Goal: Find specific page/section: Find specific page/section

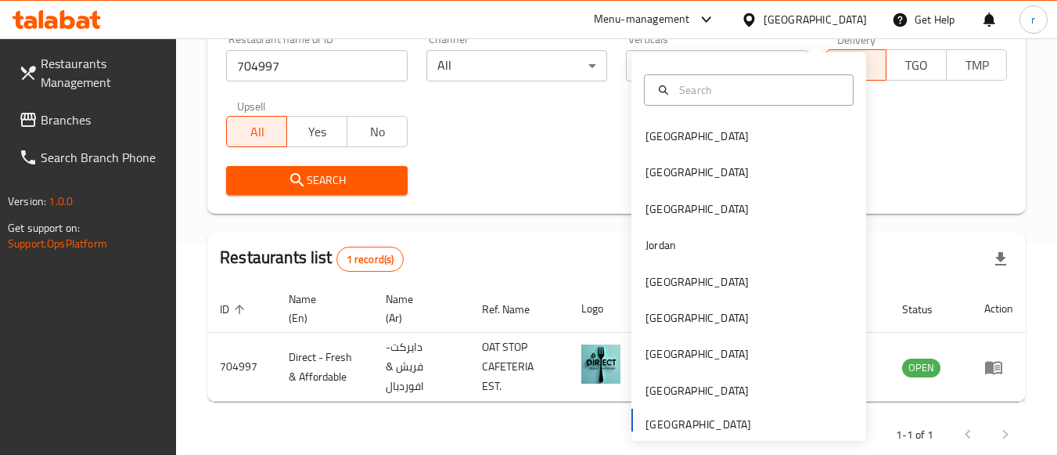
click at [659, 309] on div "Oman" at bounding box center [696, 317] width 103 height 17
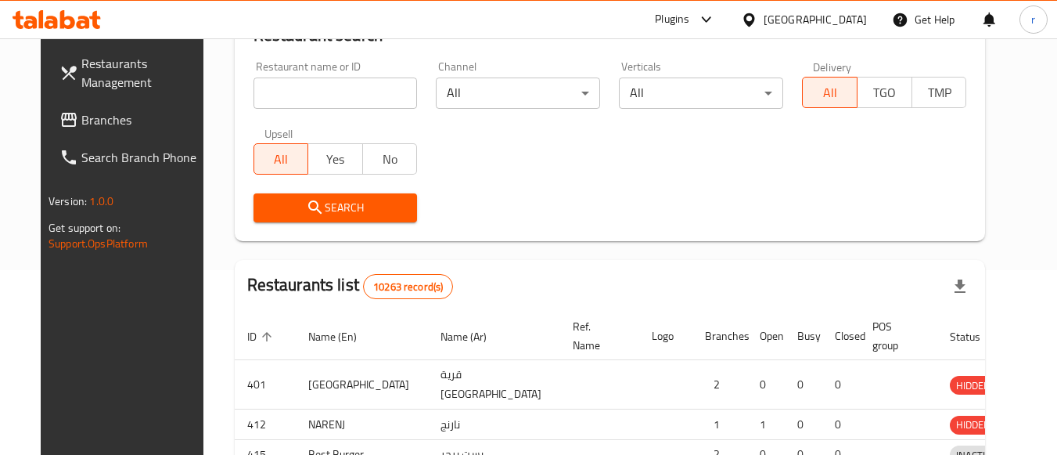
scroll to position [224, 0]
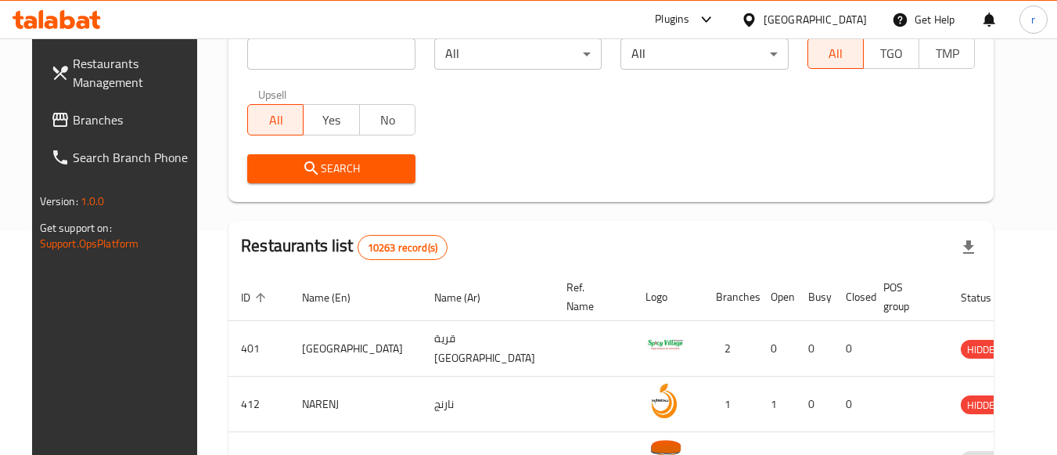
click at [73, 119] on span "Branches" at bounding box center [135, 119] width 124 height 19
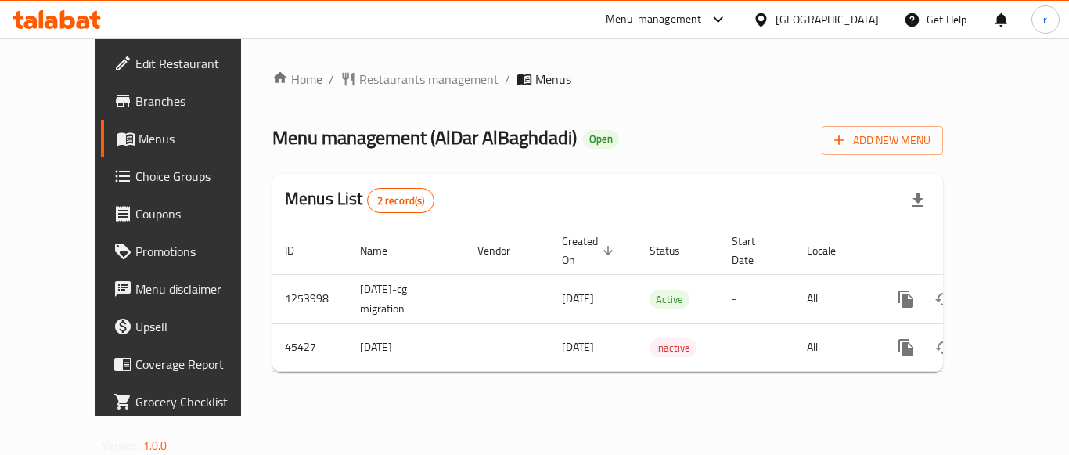
click at [290, 92] on div "Home / Restaurants management / Menus Menu management ( AlDar AlBaghdadi ) Open…" at bounding box center [607, 227] width 671 height 315
click at [359, 85] on span "Restaurants management" at bounding box center [428, 79] width 139 height 19
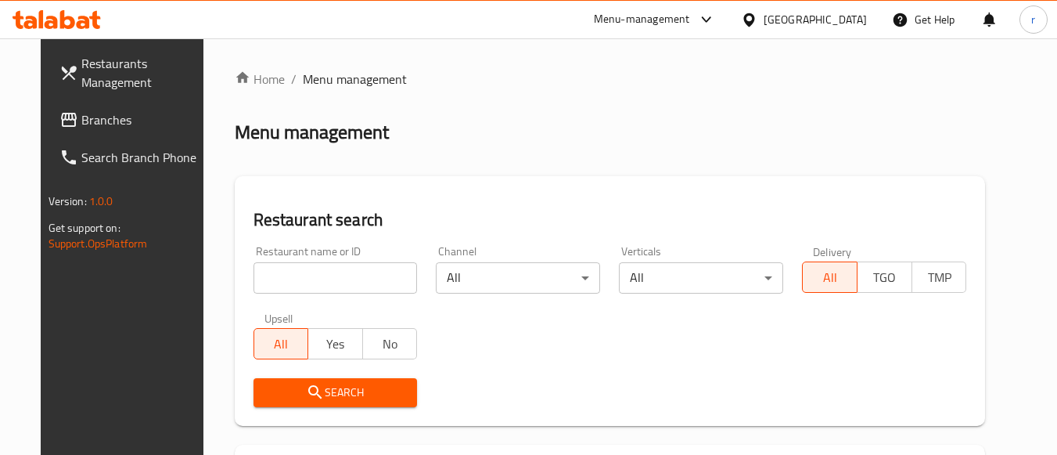
click at [336, 274] on input "search" at bounding box center [336, 277] width 164 height 31
paste input "23129"
type input "23129"
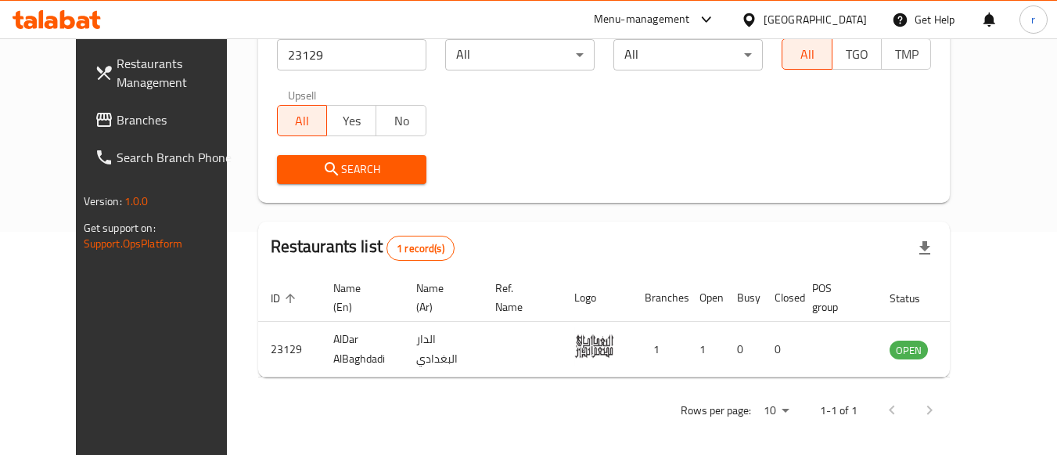
scroll to position [224, 0]
click at [117, 120] on span "Branches" at bounding box center [179, 119] width 124 height 19
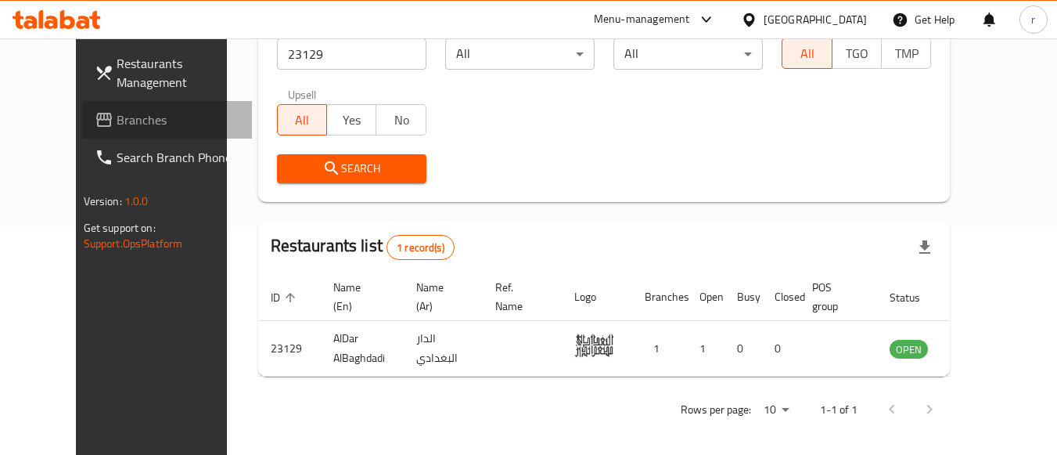
click at [117, 120] on span "Branches" at bounding box center [179, 119] width 124 height 19
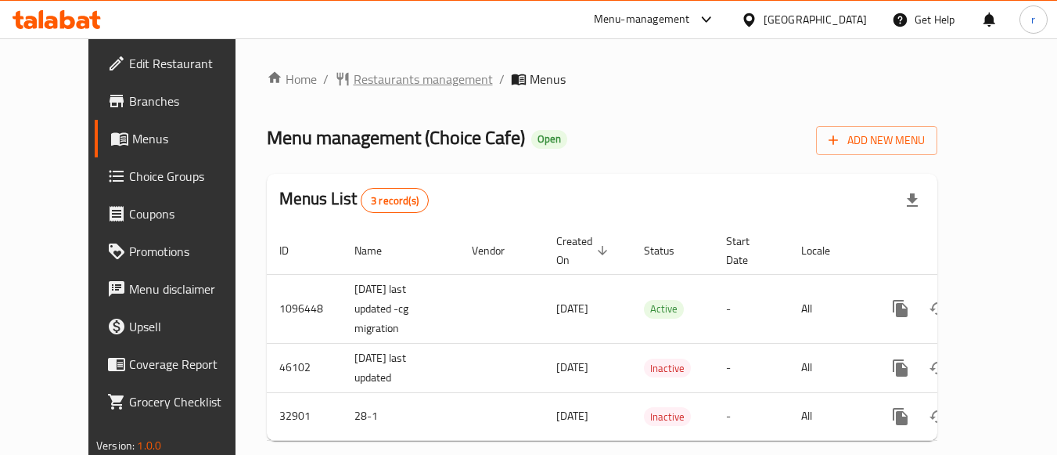
click at [384, 81] on span "Restaurants management" at bounding box center [423, 79] width 139 height 19
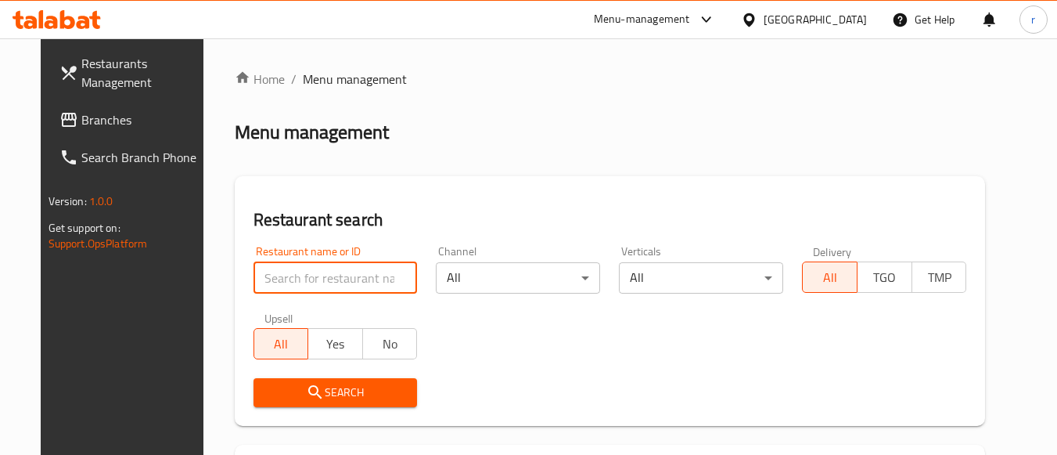
click at [332, 273] on input "search" at bounding box center [336, 277] width 164 height 31
paste input "16873"
type input "16873"
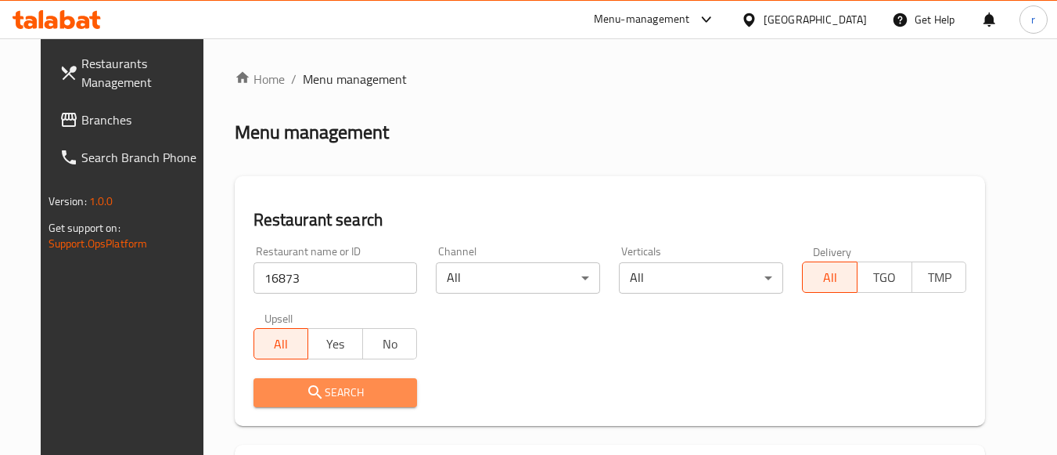
click at [306, 397] on icon "submit" at bounding box center [315, 392] width 19 height 19
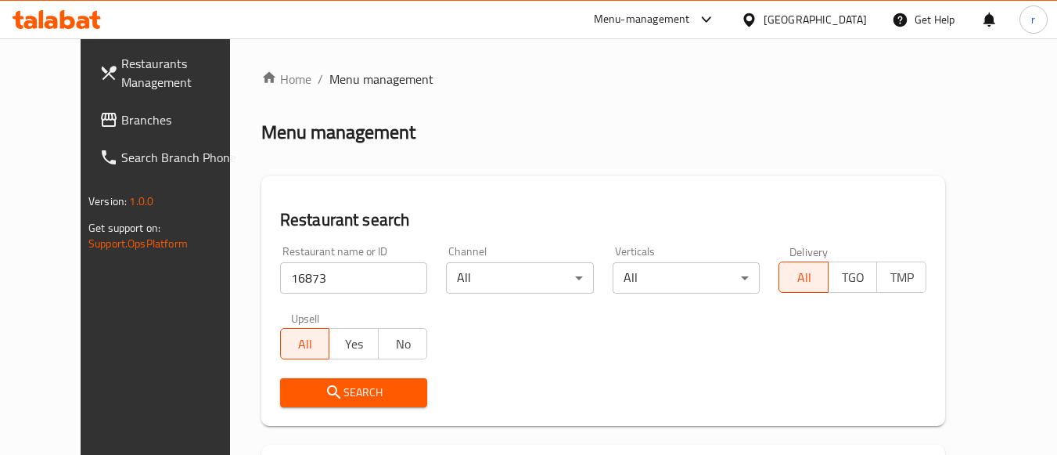
scroll to position [187, 0]
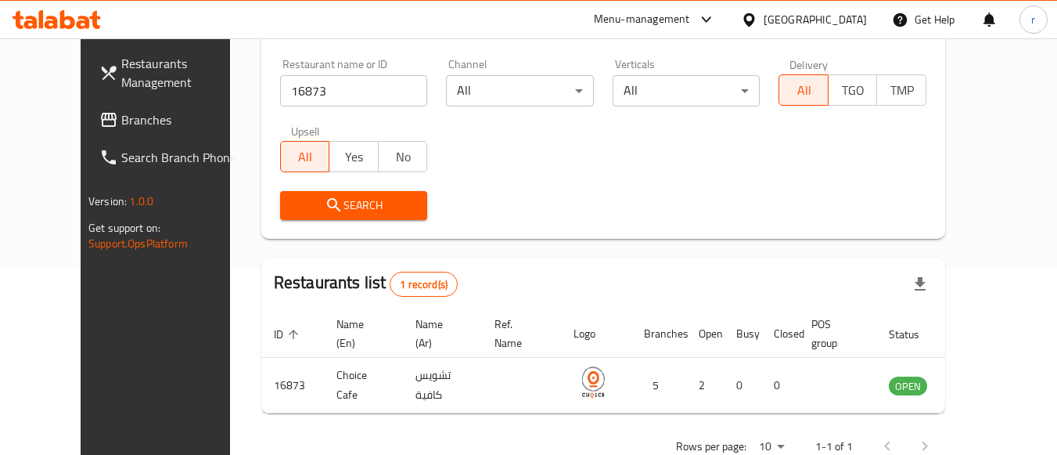
drag, startPoint x: 833, startPoint y: 18, endPoint x: 837, endPoint y: 25, distance: 8.1
click at [764, 18] on div at bounding box center [752, 19] width 23 height 17
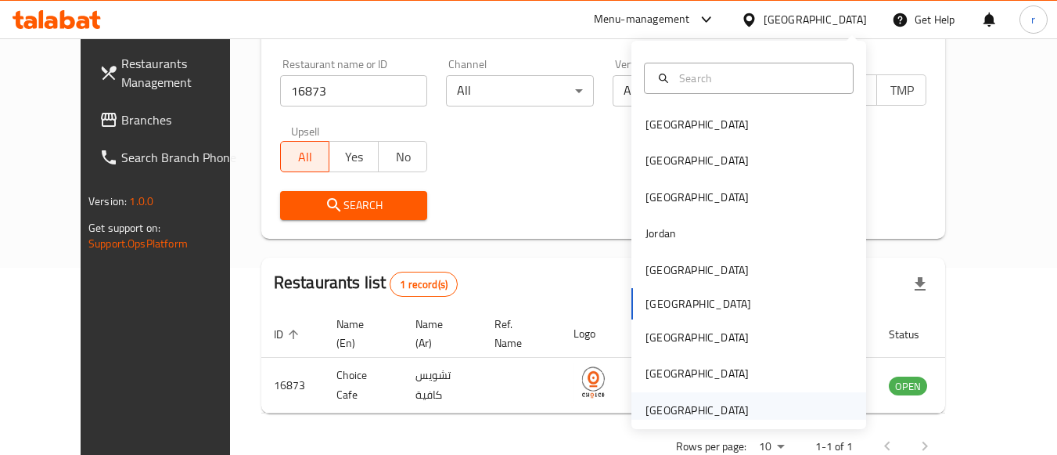
click at [707, 402] on div "[GEOGRAPHIC_DATA]" at bounding box center [696, 409] width 103 height 17
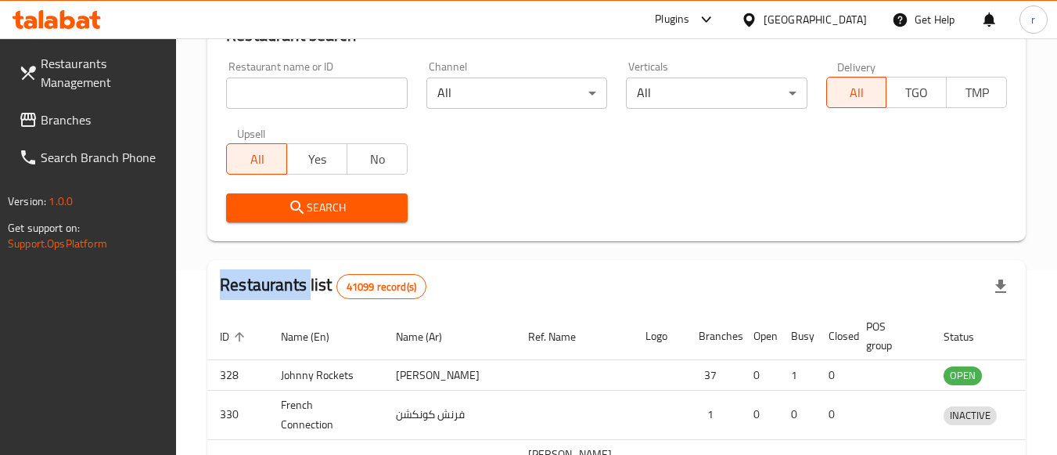
scroll to position [187, 0]
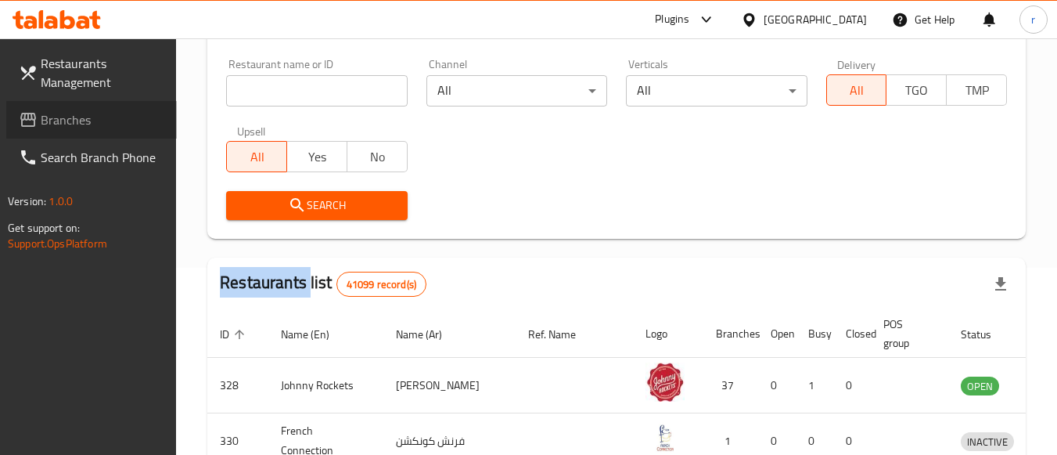
click at [77, 127] on span "Branches" at bounding box center [103, 119] width 124 height 19
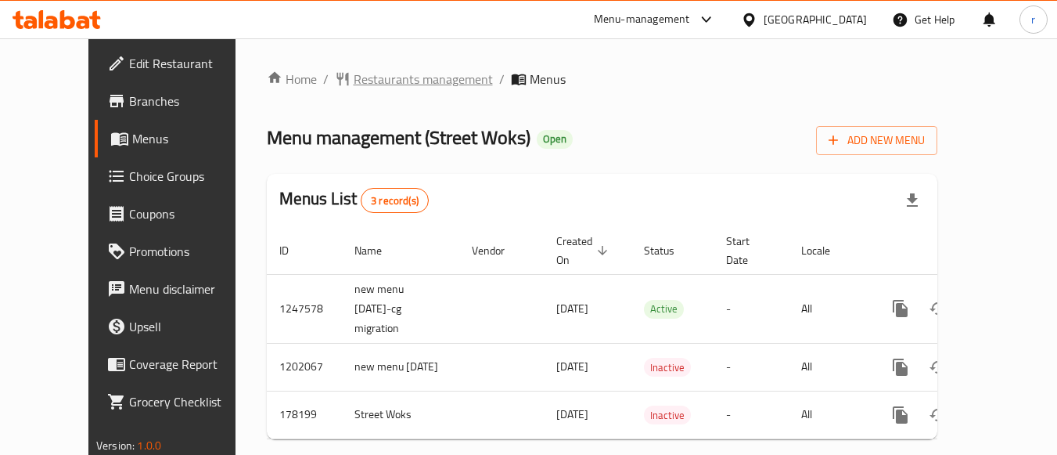
click at [354, 84] on span "Restaurants management" at bounding box center [423, 79] width 139 height 19
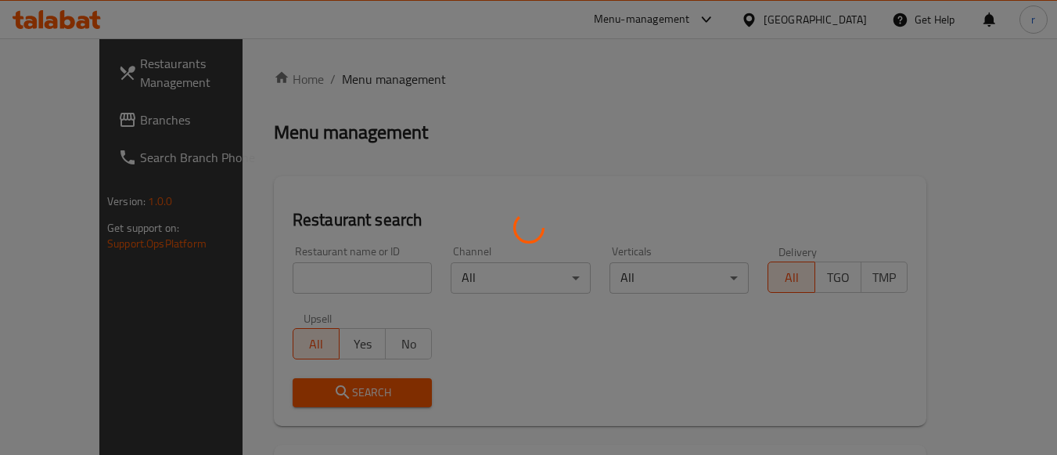
click at [351, 261] on div at bounding box center [528, 227] width 1057 height 455
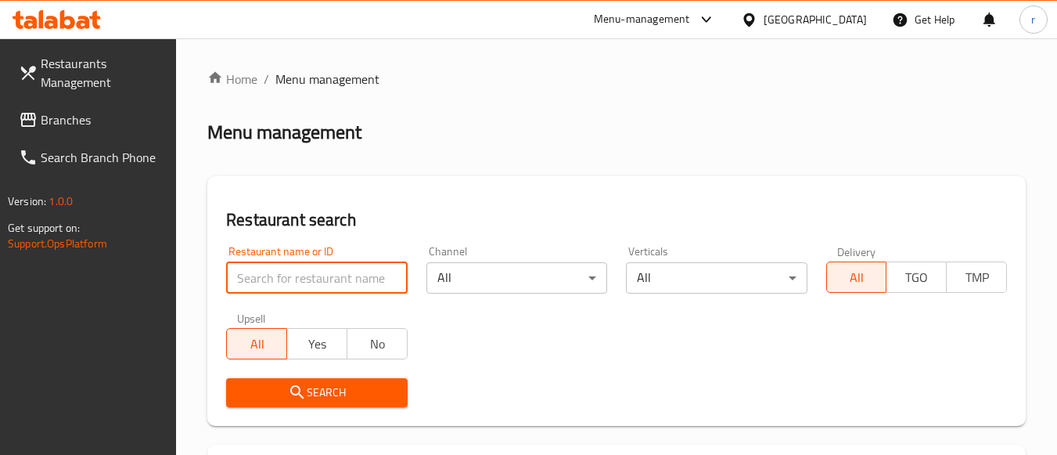
click at [353, 271] on input "search" at bounding box center [316, 277] width 181 height 31
paste input "618379"
type input "618379"
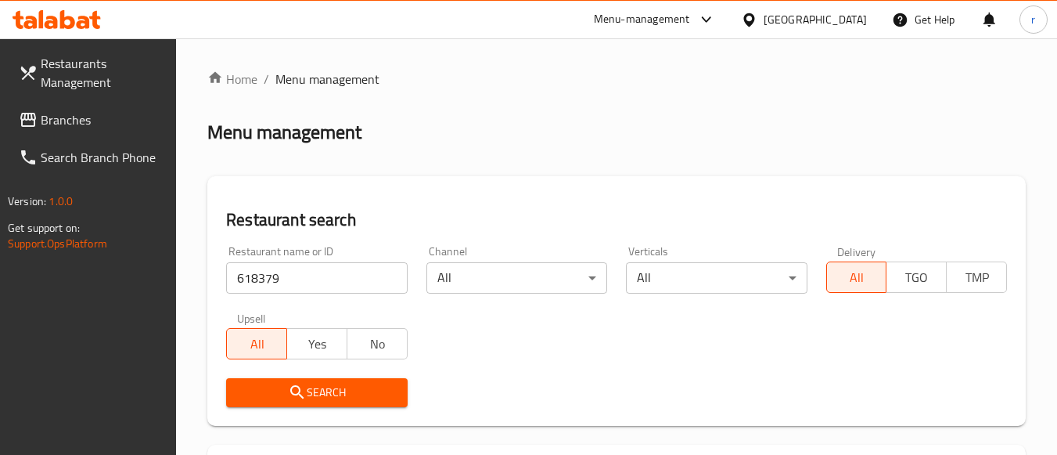
click at [349, 395] on span "Search" at bounding box center [317, 393] width 156 height 20
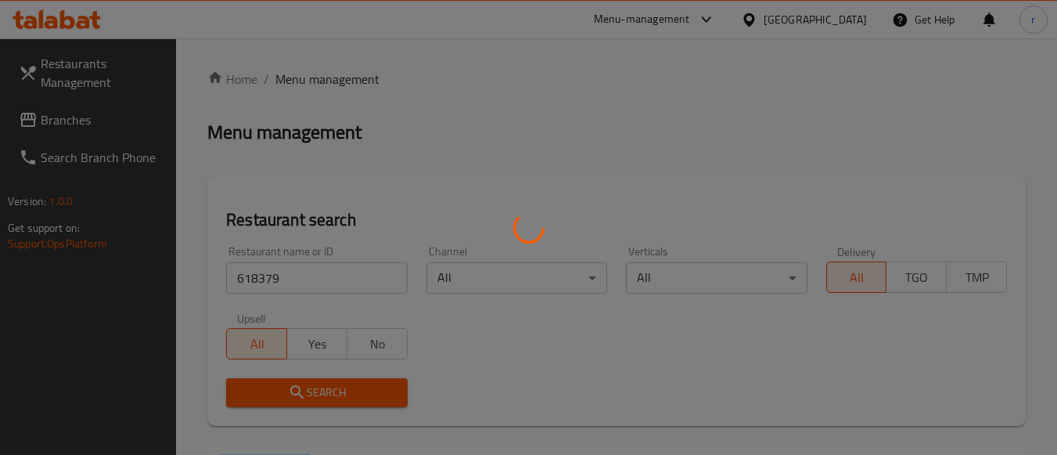
drag, startPoint x: 349, startPoint y: 395, endPoint x: 478, endPoint y: 239, distance: 202.3
click at [353, 392] on div at bounding box center [528, 227] width 1057 height 455
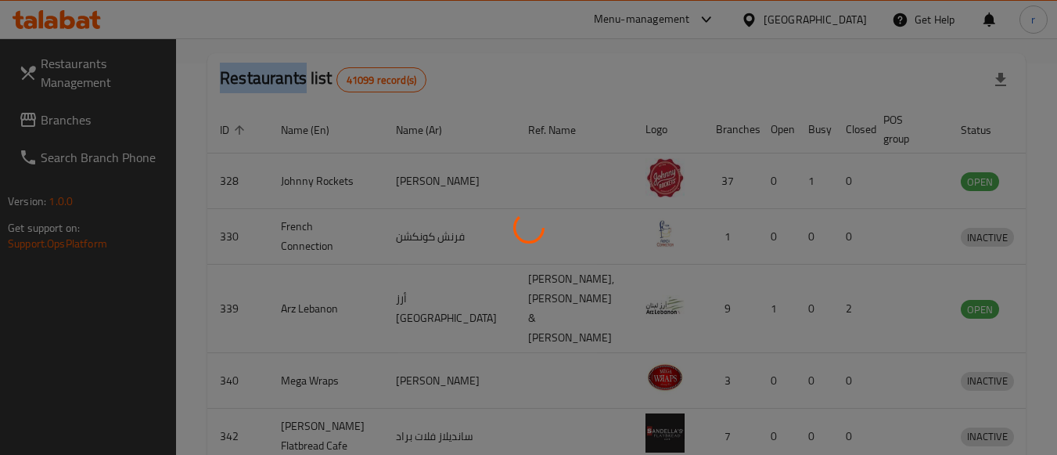
scroll to position [230, 0]
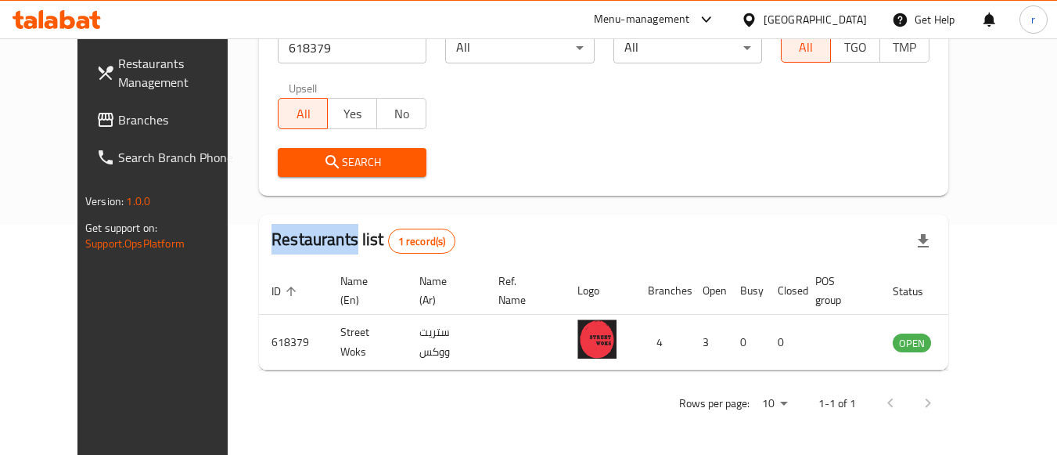
click at [118, 117] on span "Branches" at bounding box center [180, 119] width 124 height 19
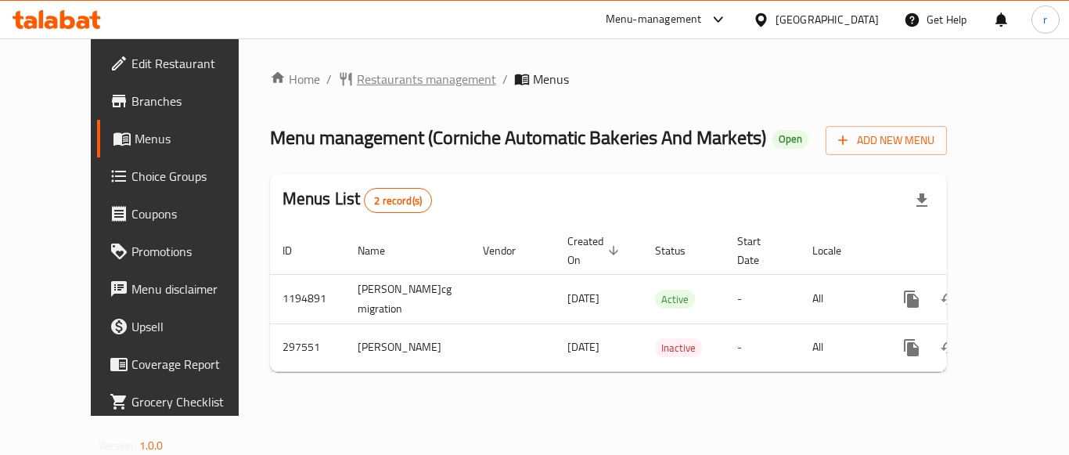
click at [357, 76] on span "Restaurants management" at bounding box center [426, 79] width 139 height 19
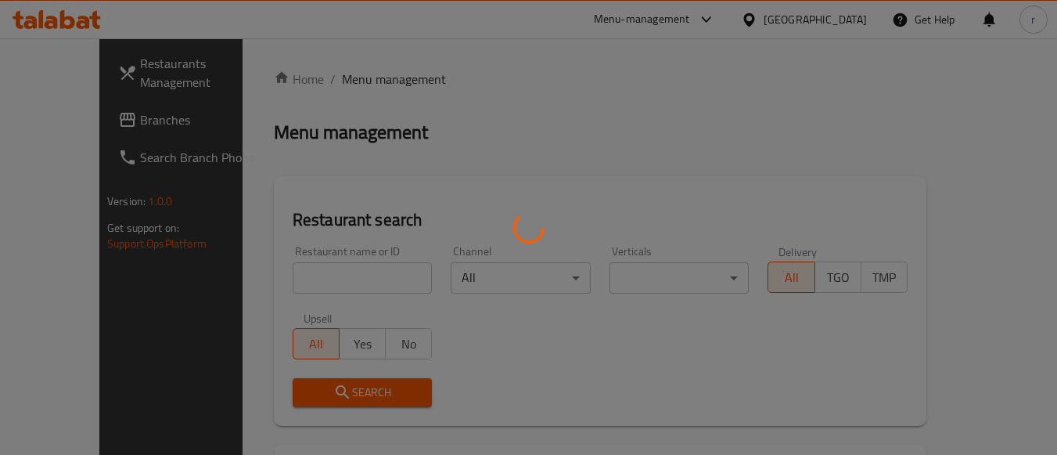
click at [307, 272] on div at bounding box center [528, 227] width 1057 height 455
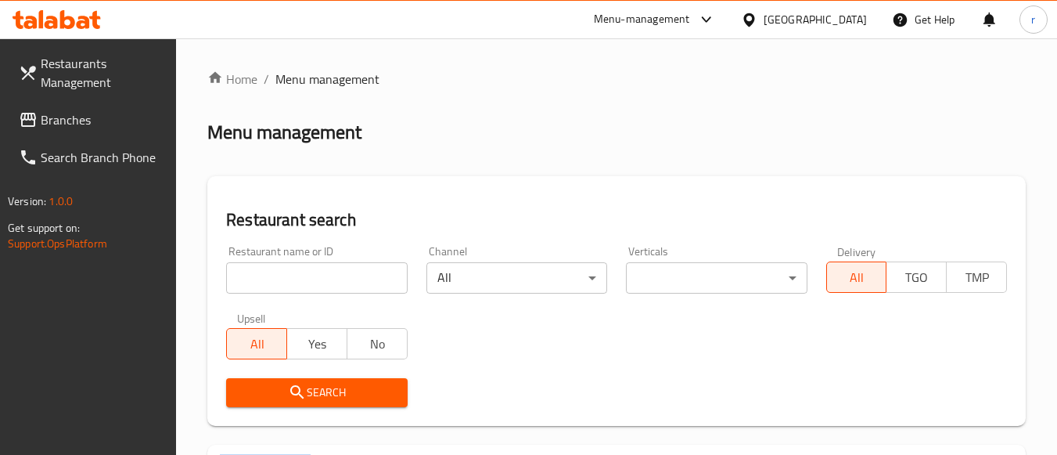
click at [307, 272] on input "search" at bounding box center [316, 277] width 181 height 31
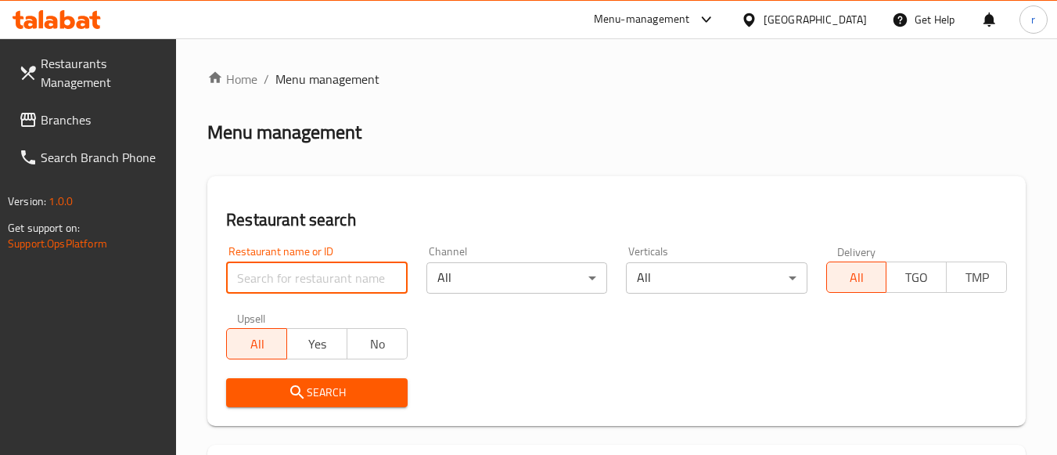
paste input "628499"
type input "628499"
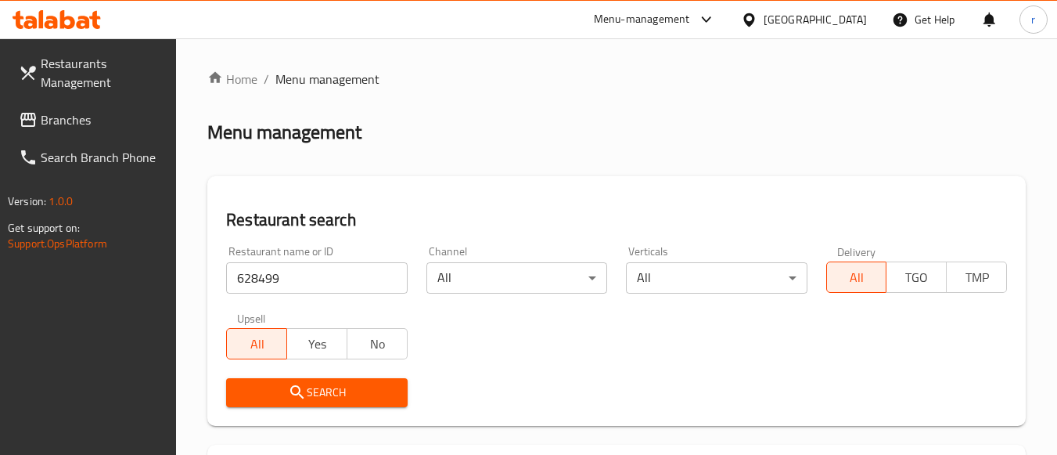
click at [293, 389] on icon "submit" at bounding box center [297, 392] width 19 height 19
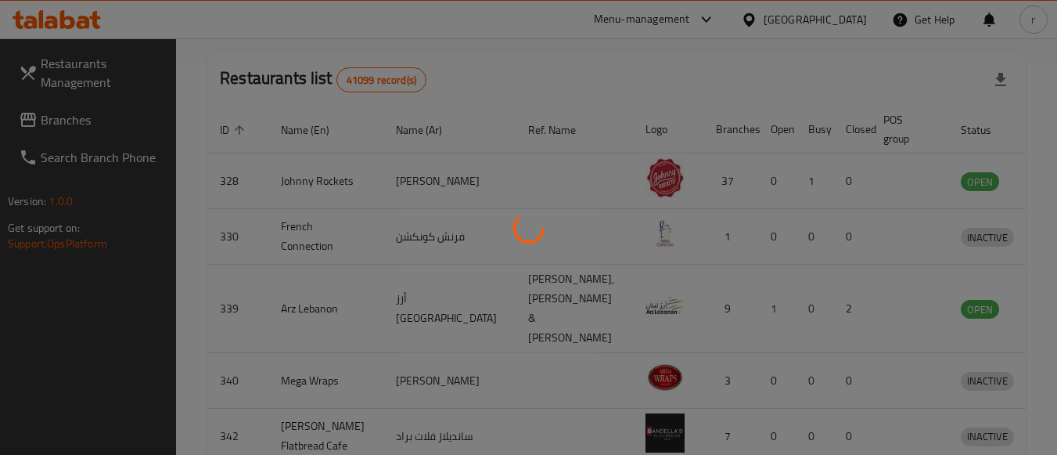
scroll to position [263, 0]
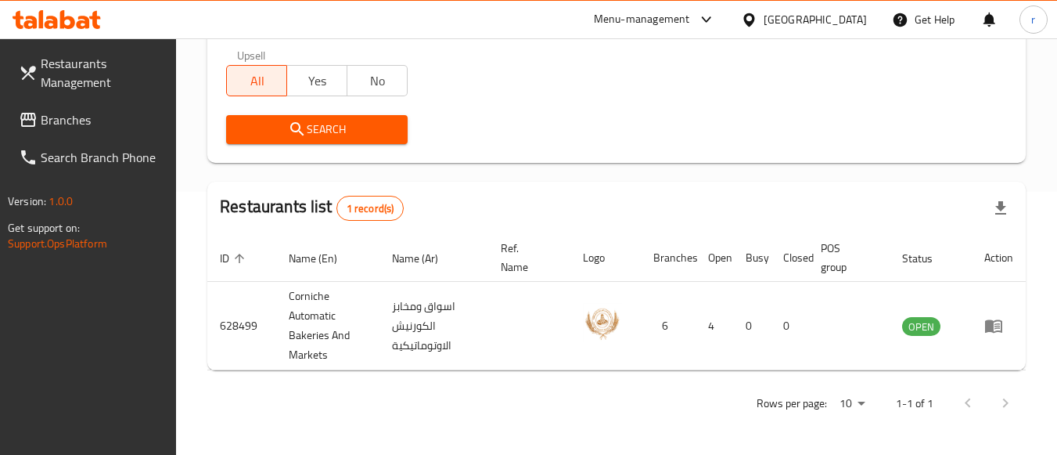
click at [97, 113] on span "Branches" at bounding box center [103, 119] width 124 height 19
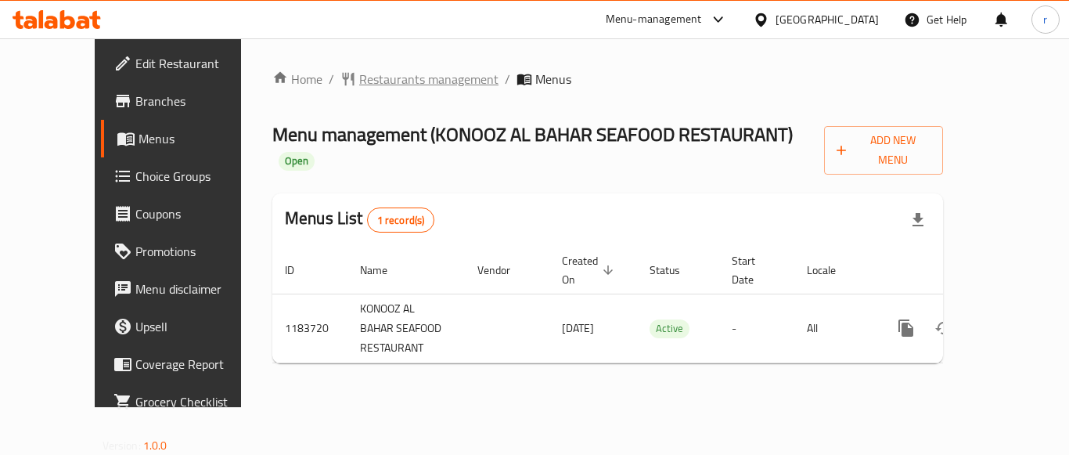
click at [394, 81] on span "Restaurants management" at bounding box center [428, 79] width 139 height 19
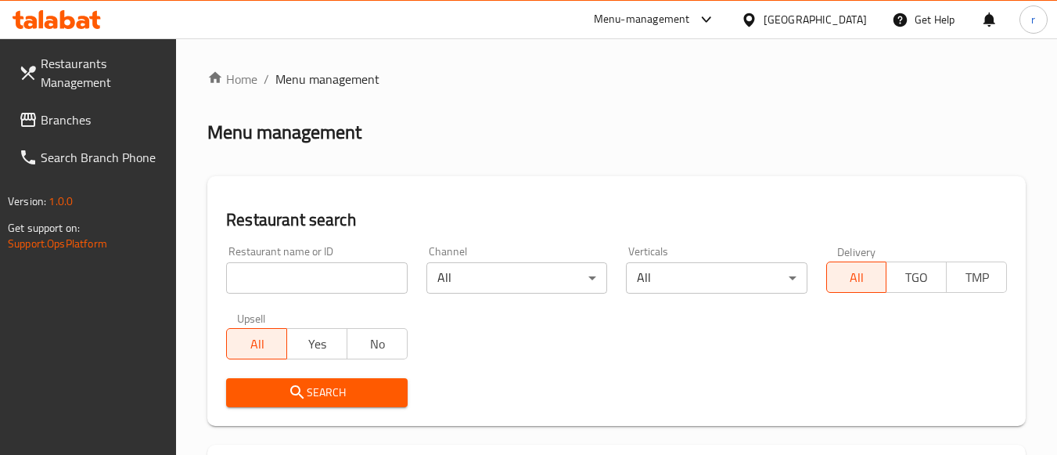
click at [286, 282] on input "search" at bounding box center [316, 277] width 181 height 31
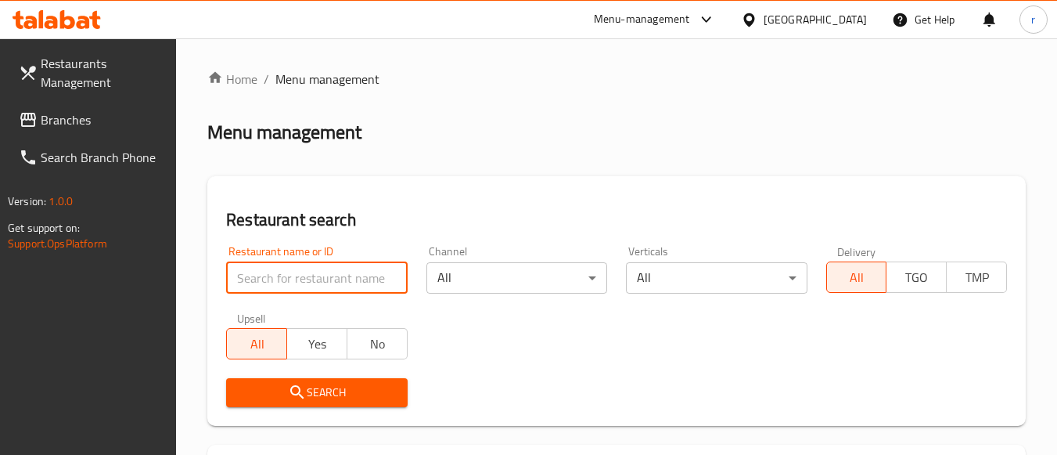
paste input "666508"
type input "666508"
click at [435, 221] on h2 "Restaurant search" at bounding box center [616, 219] width 781 height 23
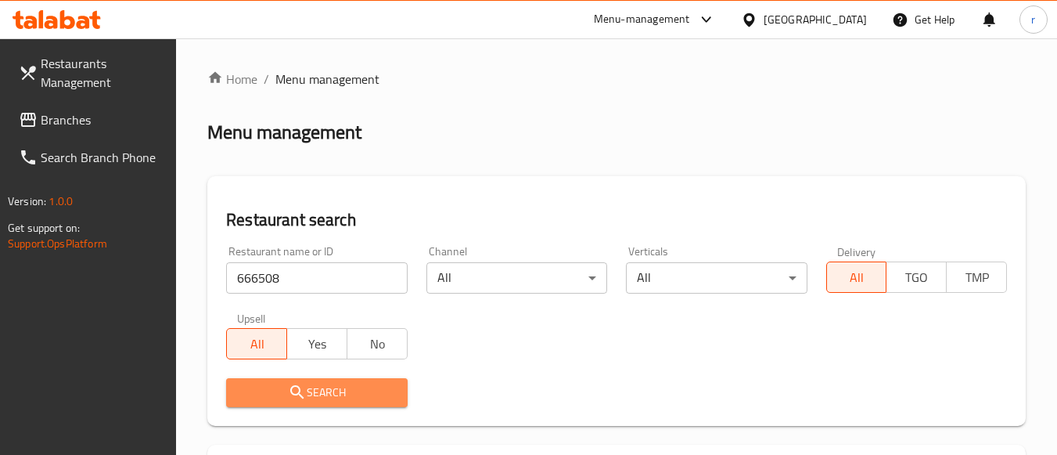
click at [333, 387] on span "Search" at bounding box center [317, 393] width 156 height 20
click at [333, 387] on div at bounding box center [528, 227] width 1057 height 455
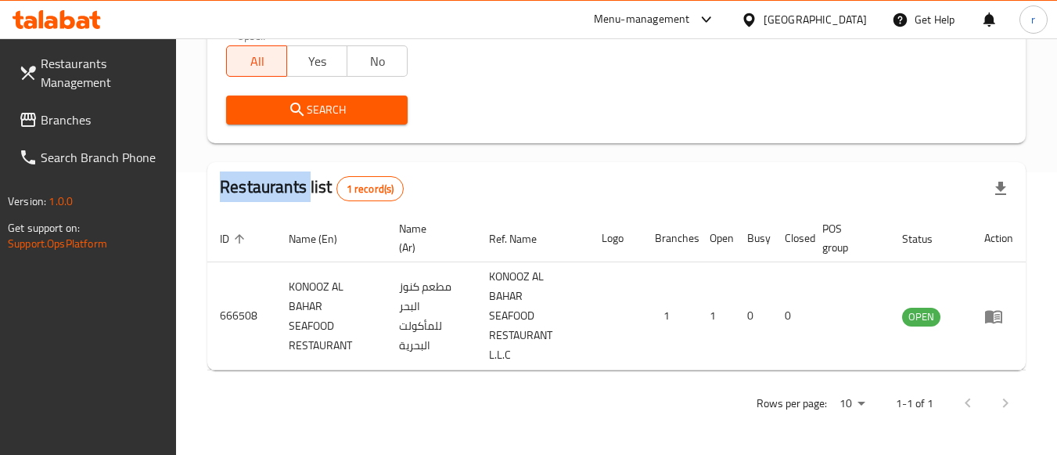
scroll to position [282, 0]
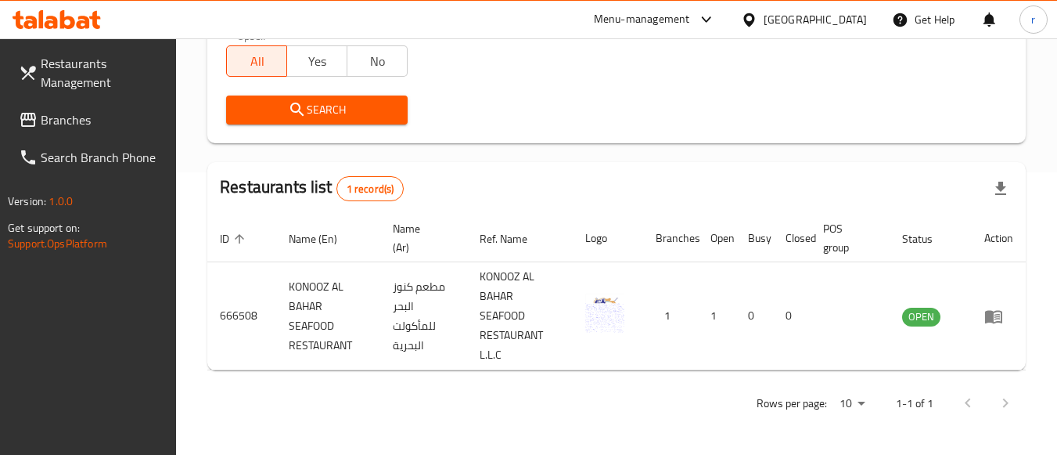
click at [829, 9] on div "[GEOGRAPHIC_DATA]" at bounding box center [803, 20] width 151 height 38
click at [803, 21] on div "[GEOGRAPHIC_DATA]" at bounding box center [815, 19] width 103 height 17
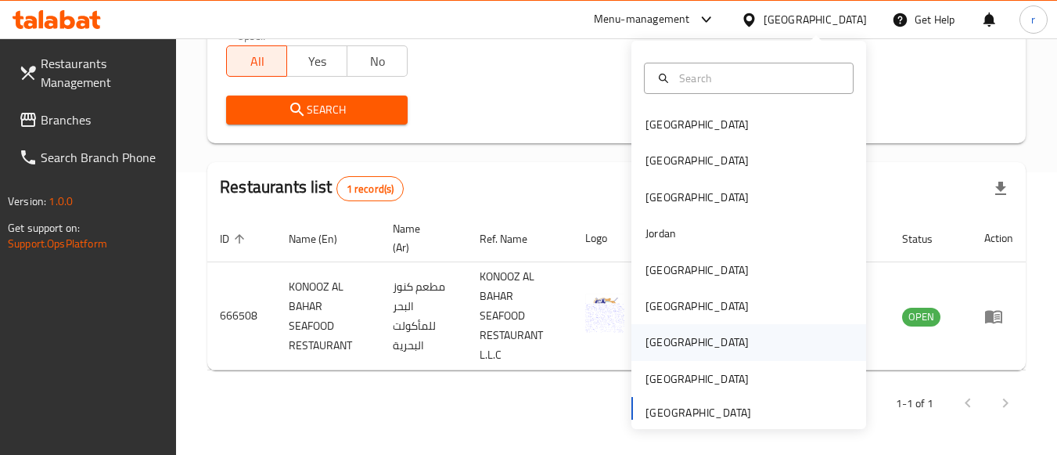
click at [646, 343] on div "Qatar" at bounding box center [696, 341] width 103 height 17
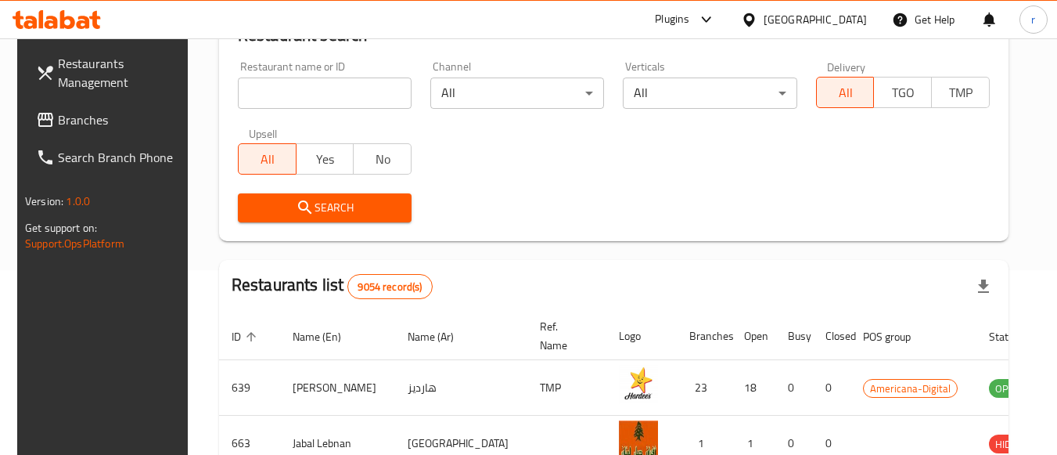
scroll to position [282, 0]
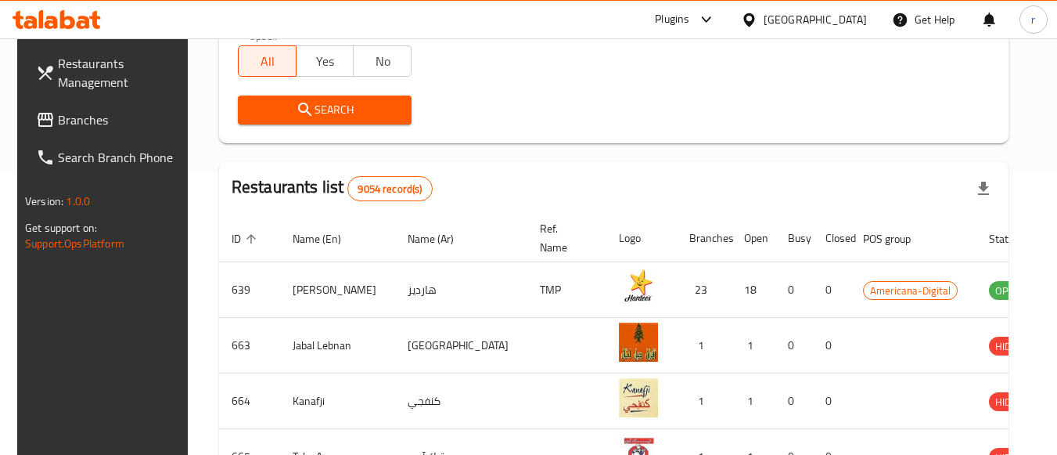
click at [68, 129] on span "Branches" at bounding box center [120, 119] width 124 height 19
click at [69, 129] on span "Branches" at bounding box center [120, 119] width 124 height 19
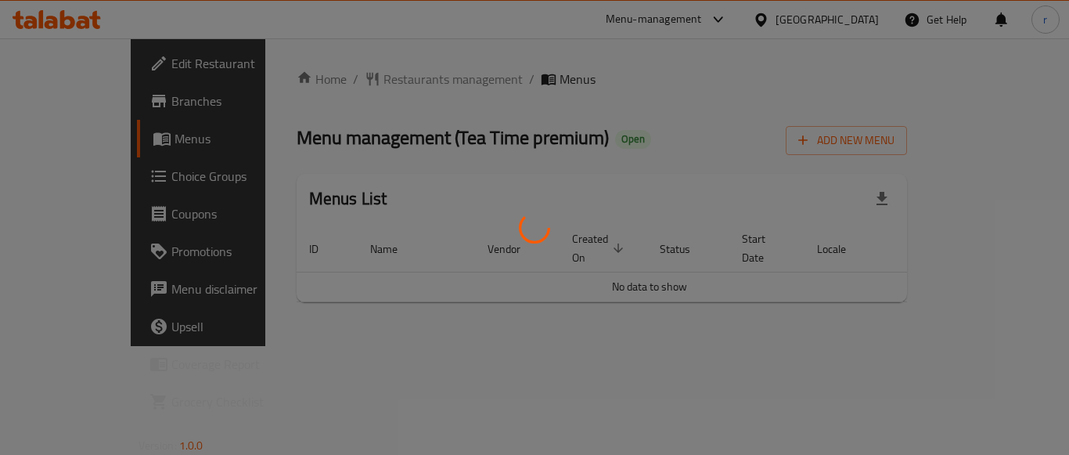
click at [333, 71] on div at bounding box center [534, 227] width 1069 height 455
click at [340, 74] on div at bounding box center [534, 227] width 1069 height 455
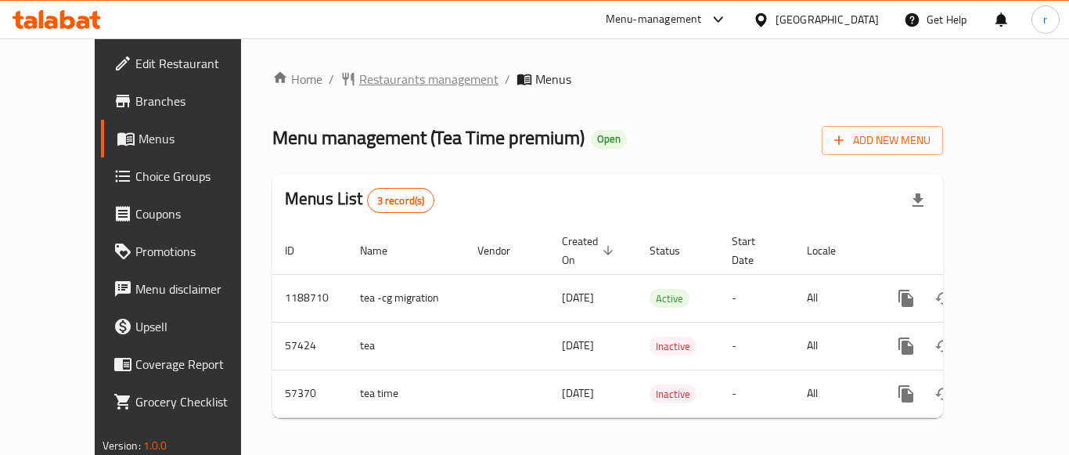
click at [376, 79] on span "Restaurants management" at bounding box center [428, 79] width 139 height 19
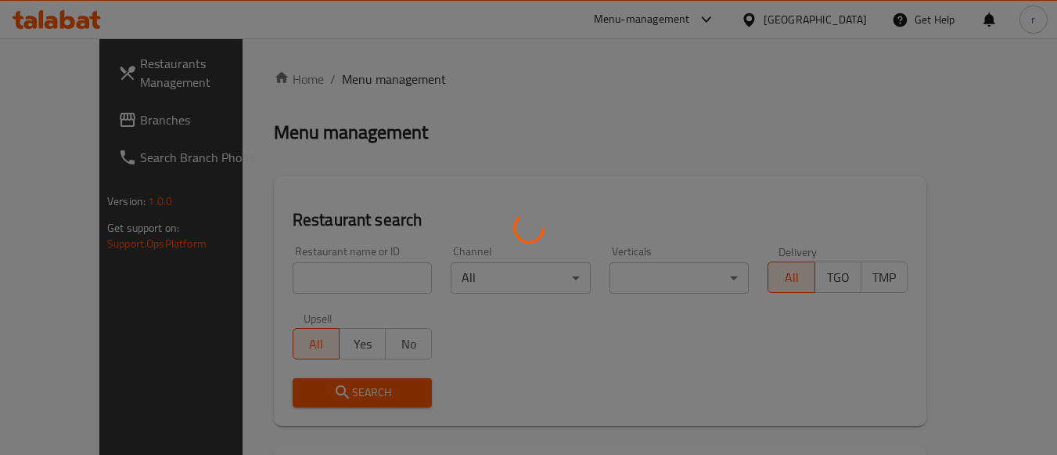
click at [318, 271] on div at bounding box center [528, 227] width 1057 height 455
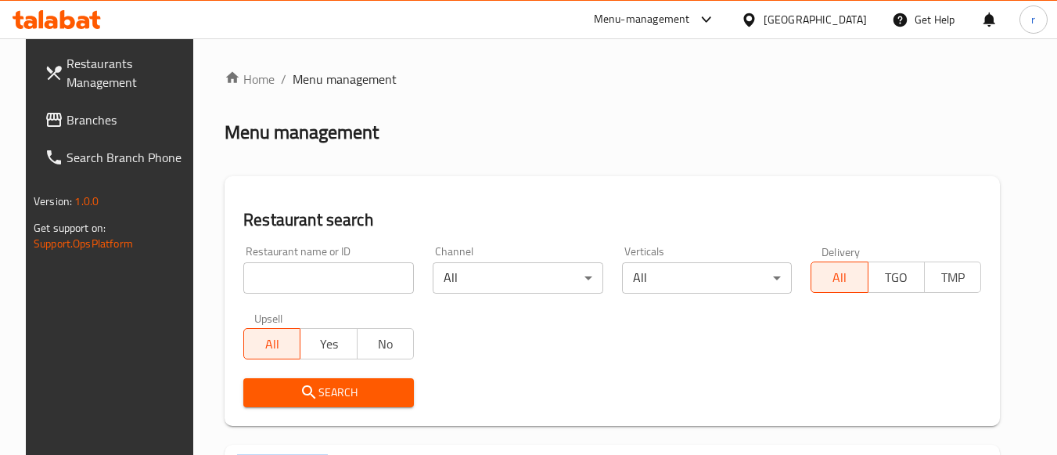
click at [318, 271] on div at bounding box center [528, 227] width 1057 height 455
click at [318, 271] on input "search" at bounding box center [328, 277] width 171 height 31
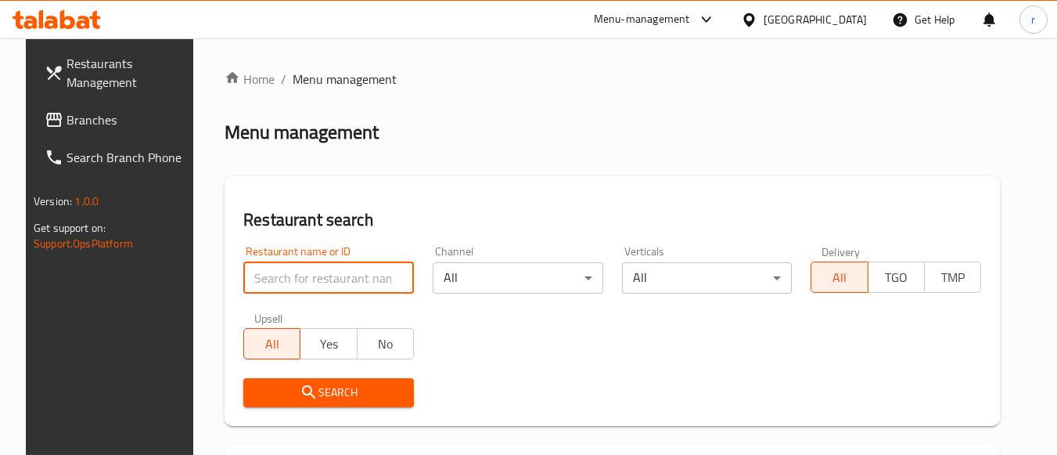
drag, startPoint x: 318, startPoint y: 271, endPoint x: 329, endPoint y: 281, distance: 14.4
click at [318, 271] on input "search" at bounding box center [328, 277] width 171 height 31
paste input "28015"
type input "28015"
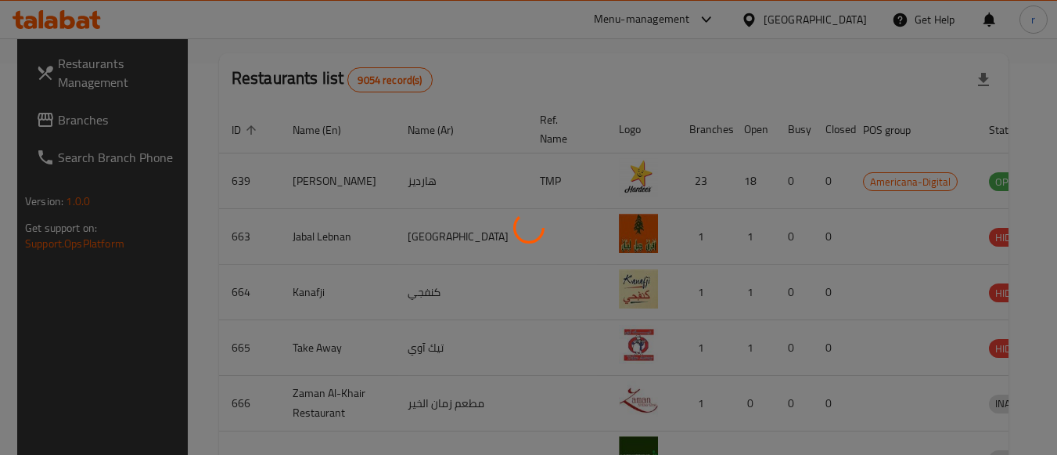
scroll to position [230, 0]
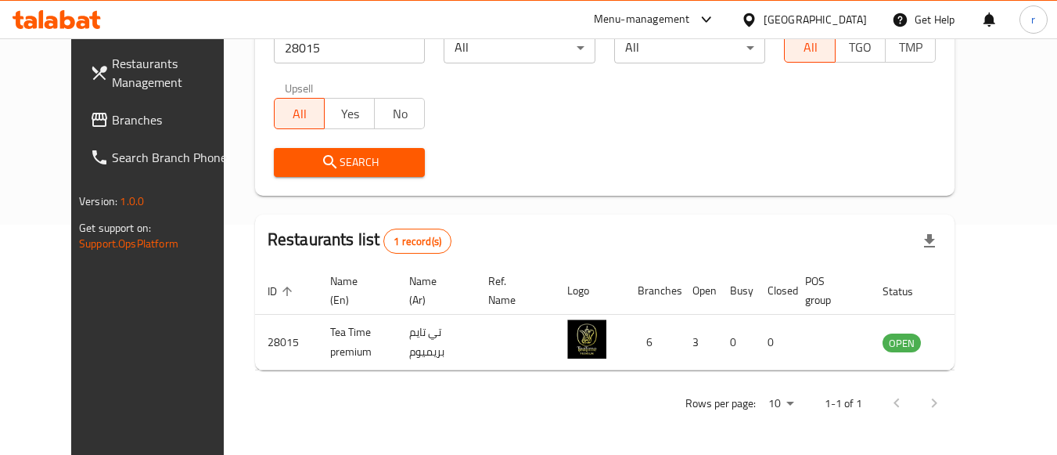
click at [112, 125] on span "Branches" at bounding box center [174, 119] width 124 height 19
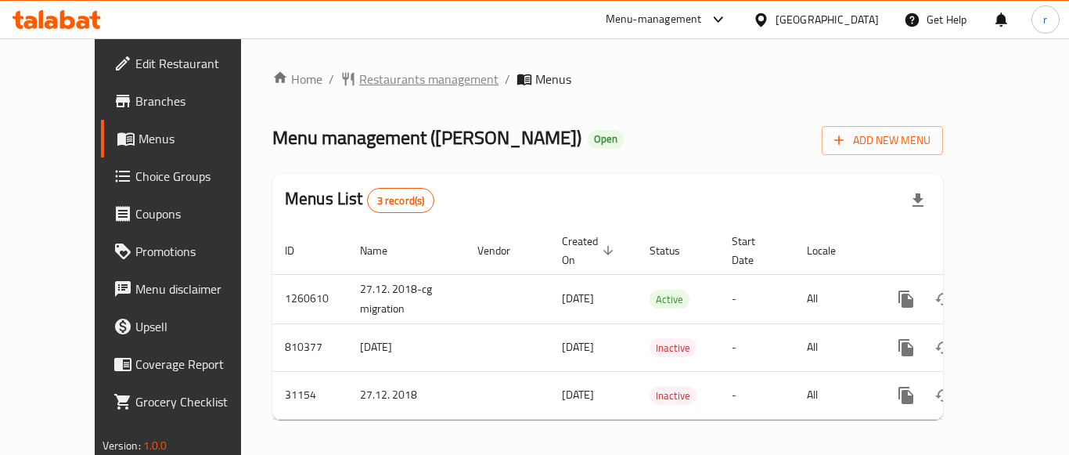
click at [369, 84] on span "Restaurants management" at bounding box center [428, 79] width 139 height 19
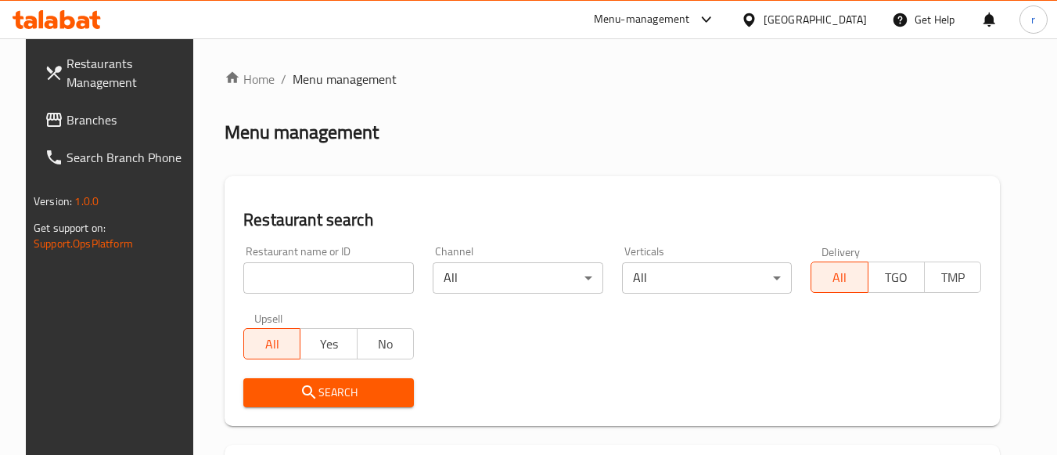
click at [331, 268] on div at bounding box center [528, 227] width 1057 height 455
click at [331, 268] on input "search" at bounding box center [328, 277] width 171 height 31
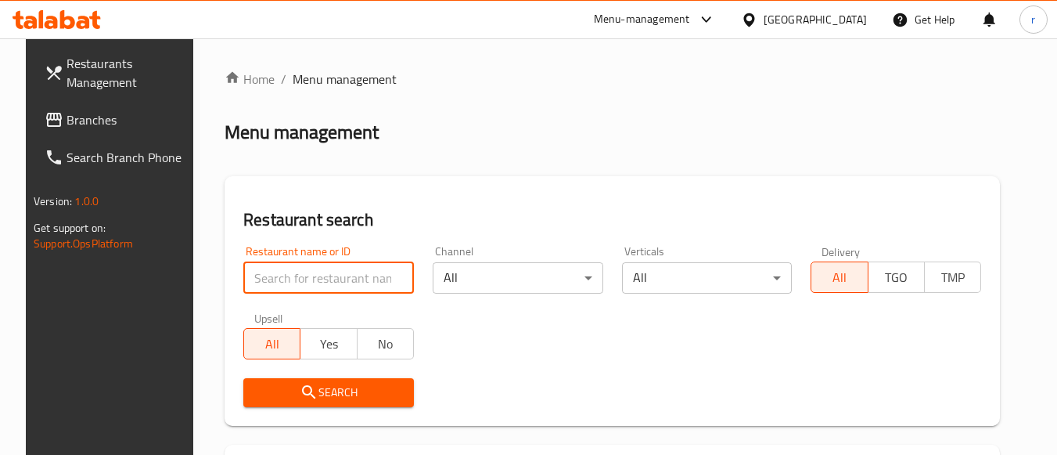
click at [331, 268] on input "search" at bounding box center [328, 277] width 171 height 31
paste input "16005"
type input "16005"
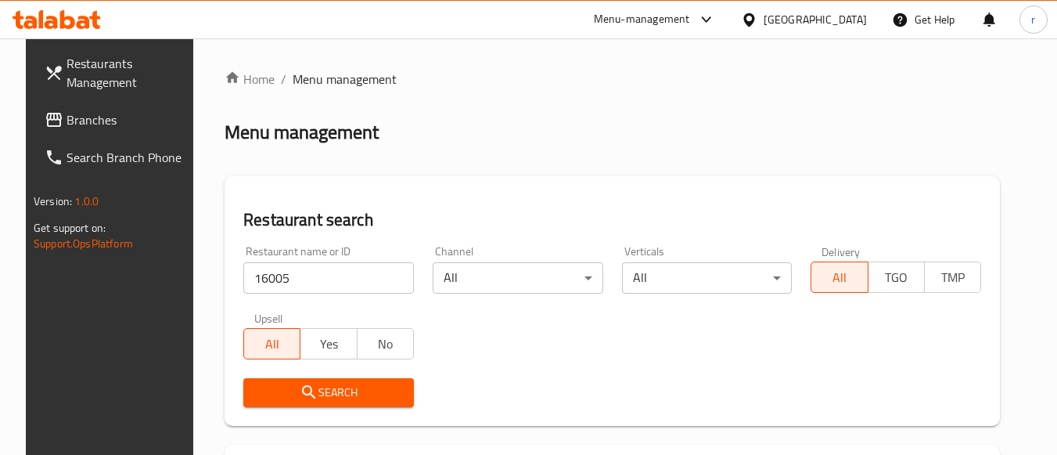
click at [304, 395] on icon "submit" at bounding box center [309, 392] width 19 height 19
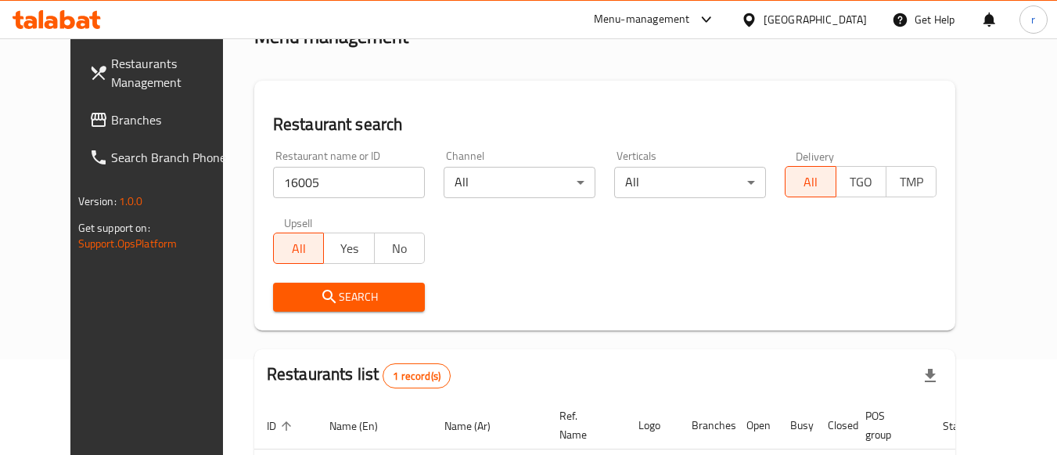
scroll to position [205, 0]
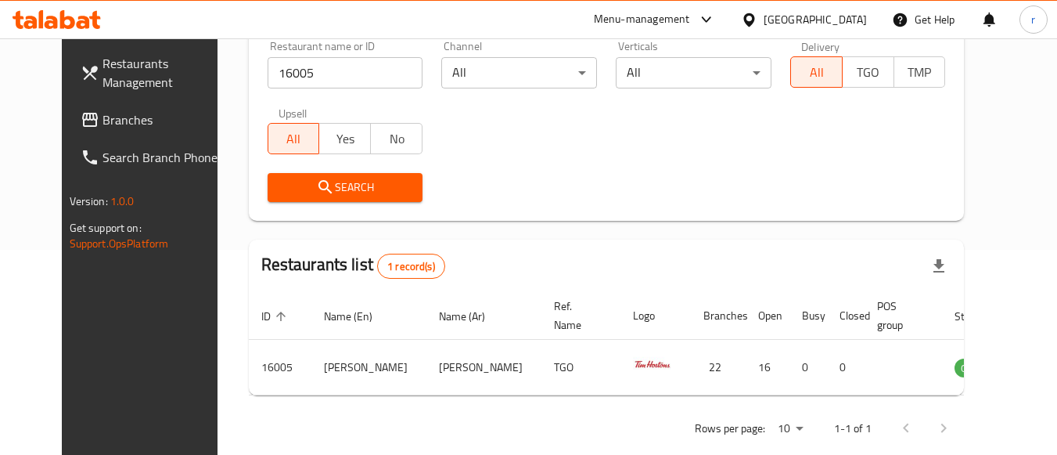
click at [852, 16] on div "[GEOGRAPHIC_DATA]" at bounding box center [815, 19] width 103 height 17
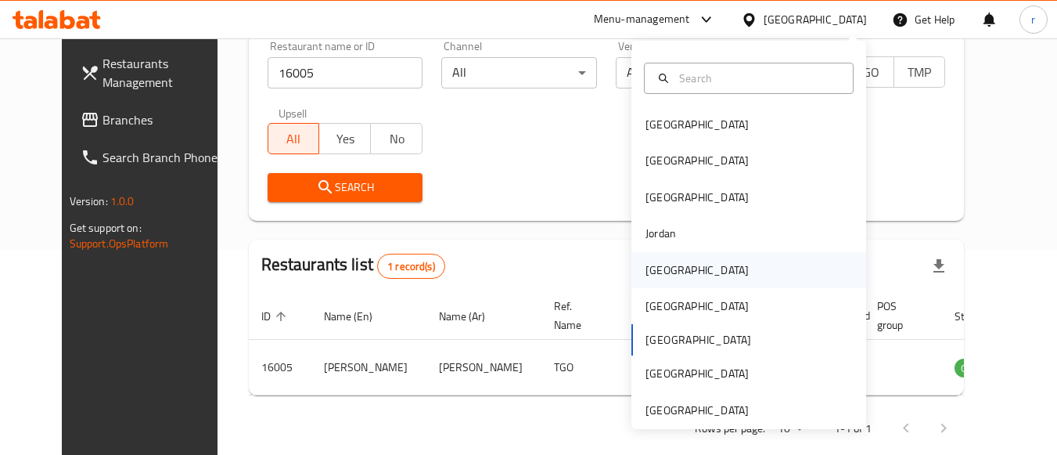
click at [654, 267] on div "Kuwait" at bounding box center [696, 269] width 103 height 17
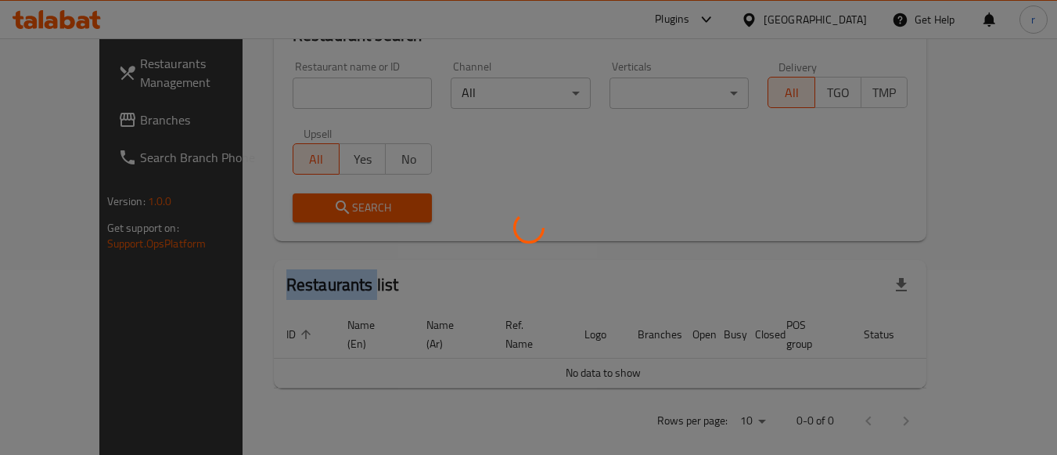
scroll to position [205, 0]
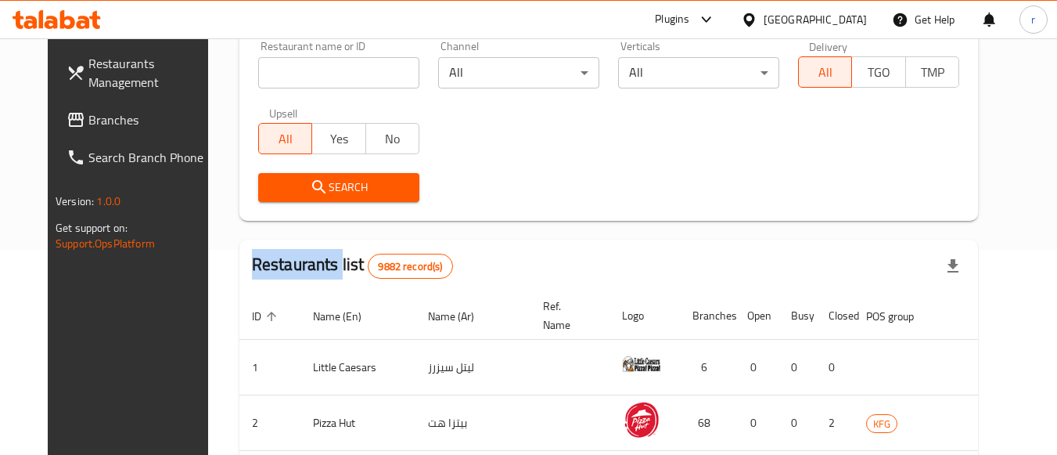
click at [88, 129] on span "Branches" at bounding box center [150, 119] width 124 height 19
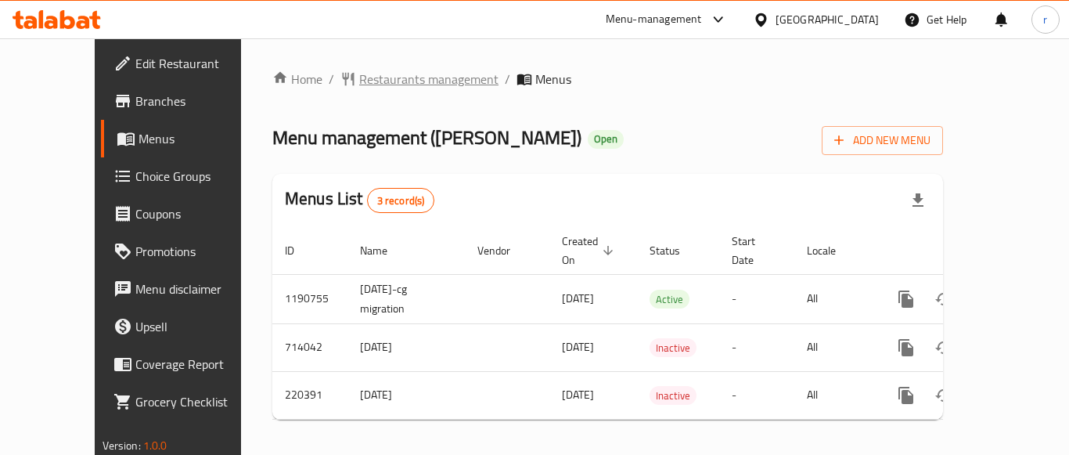
click at [386, 78] on span "Restaurants management" at bounding box center [428, 79] width 139 height 19
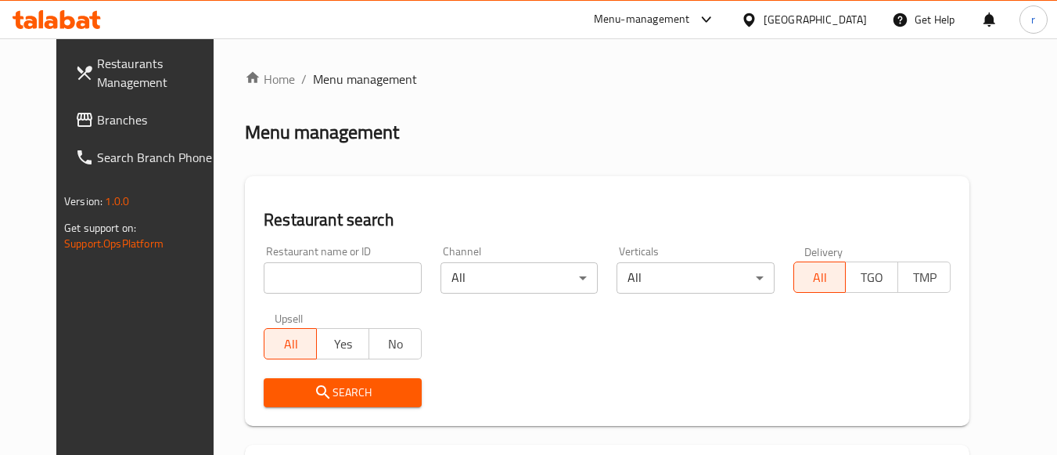
click at [316, 271] on input "search" at bounding box center [342, 277] width 157 height 31
paste input "625185"
type input "625185"
click at [312, 398] on span "Search" at bounding box center [342, 393] width 132 height 20
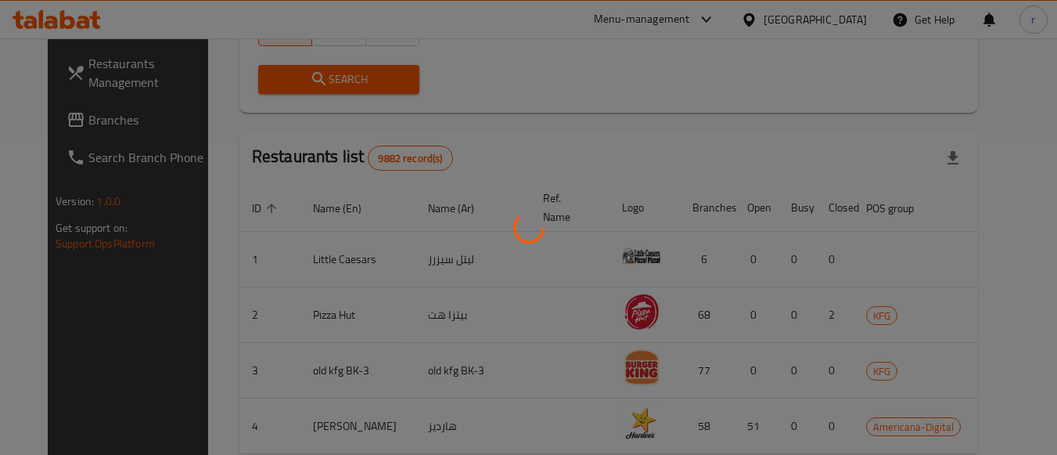
scroll to position [230, 0]
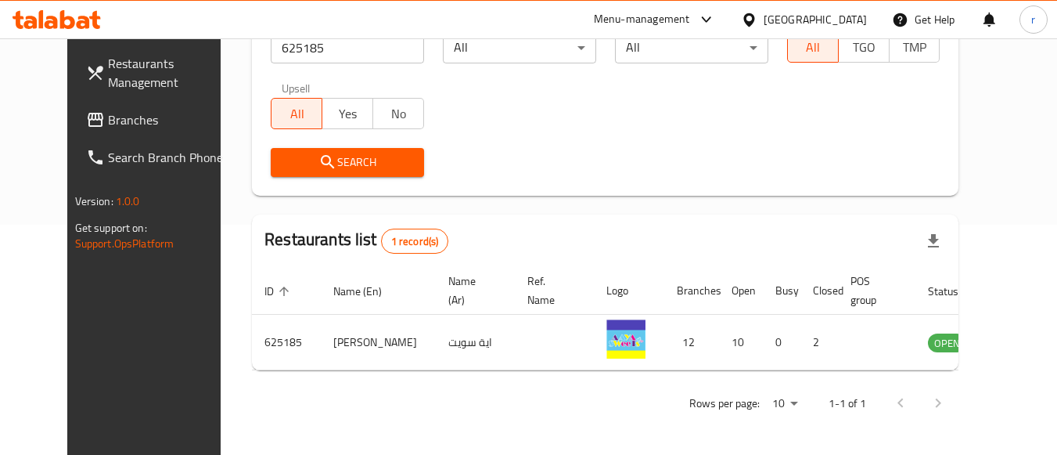
click at [860, 17] on div "Kuwait" at bounding box center [815, 19] width 103 height 17
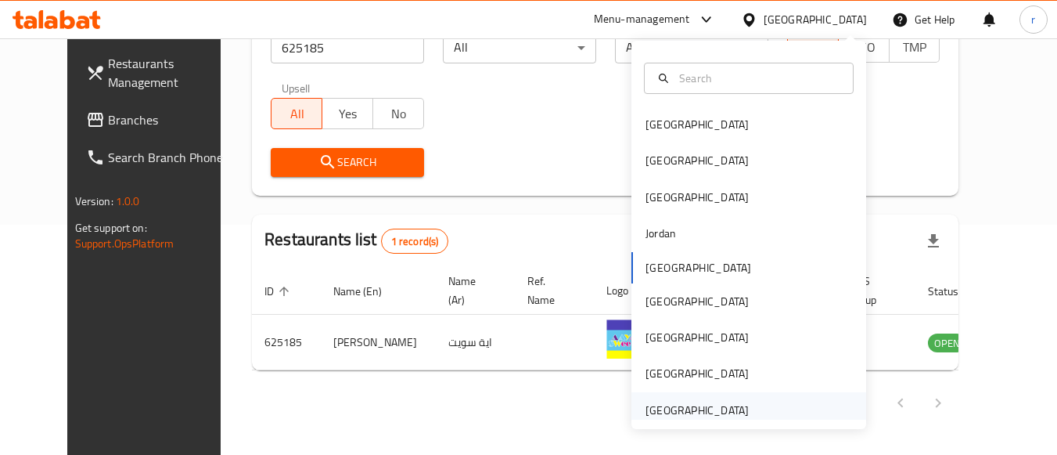
click at [689, 416] on div "[GEOGRAPHIC_DATA]" at bounding box center [696, 409] width 103 height 17
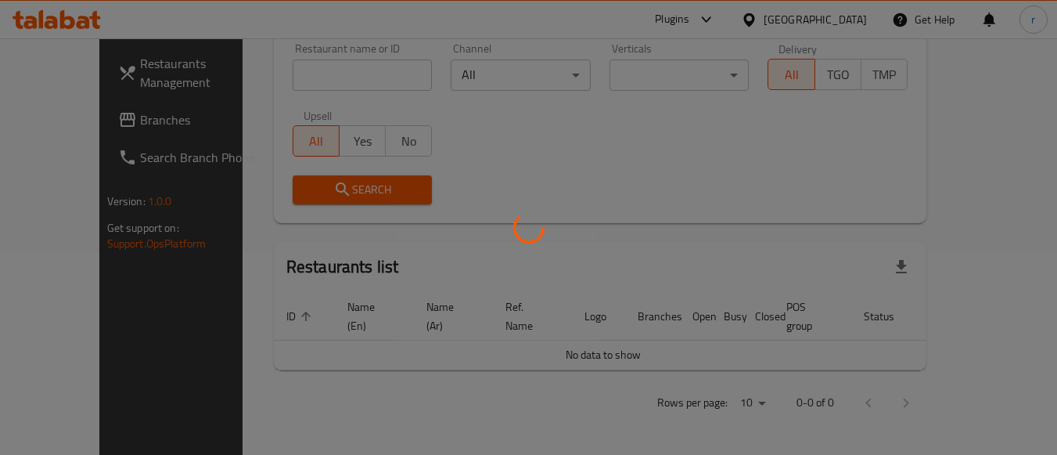
click at [689, 416] on div at bounding box center [528, 227] width 1057 height 455
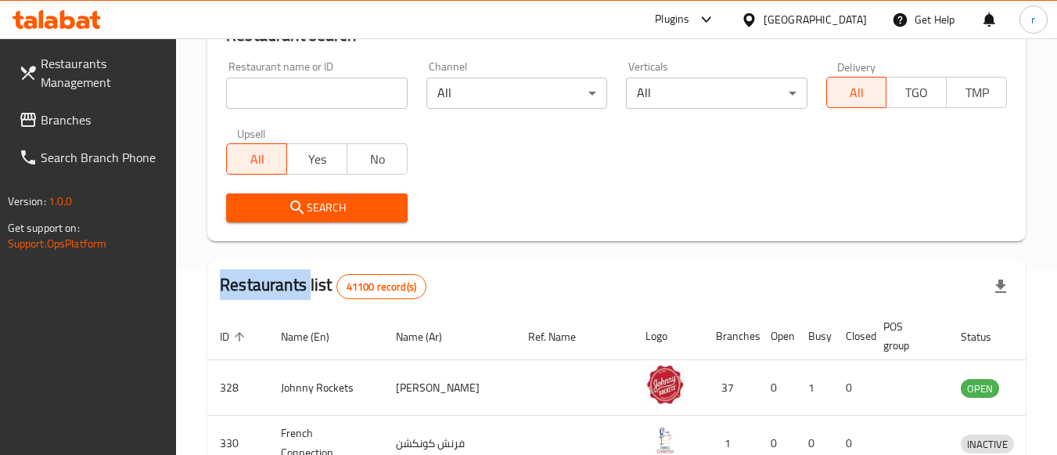
scroll to position [230, 0]
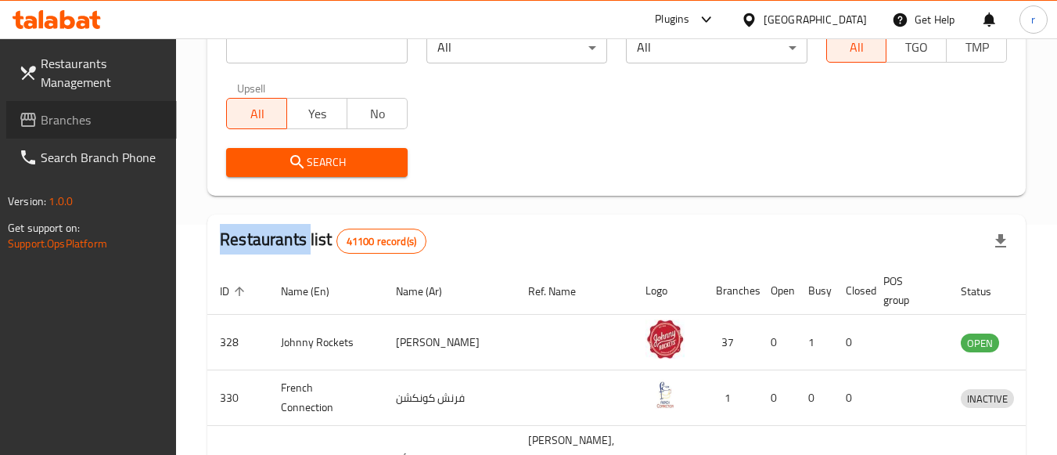
click at [71, 117] on span "Branches" at bounding box center [103, 119] width 124 height 19
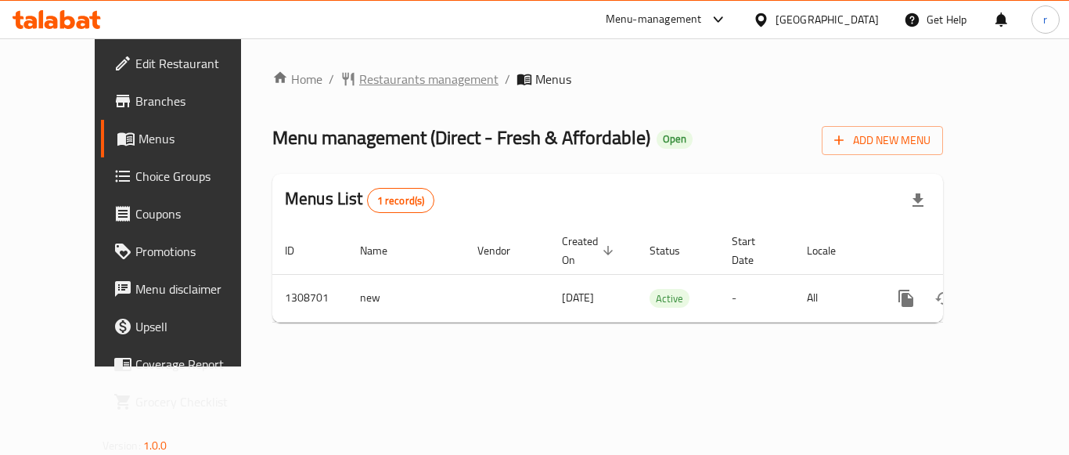
click at [387, 85] on span "Restaurants management" at bounding box center [428, 79] width 139 height 19
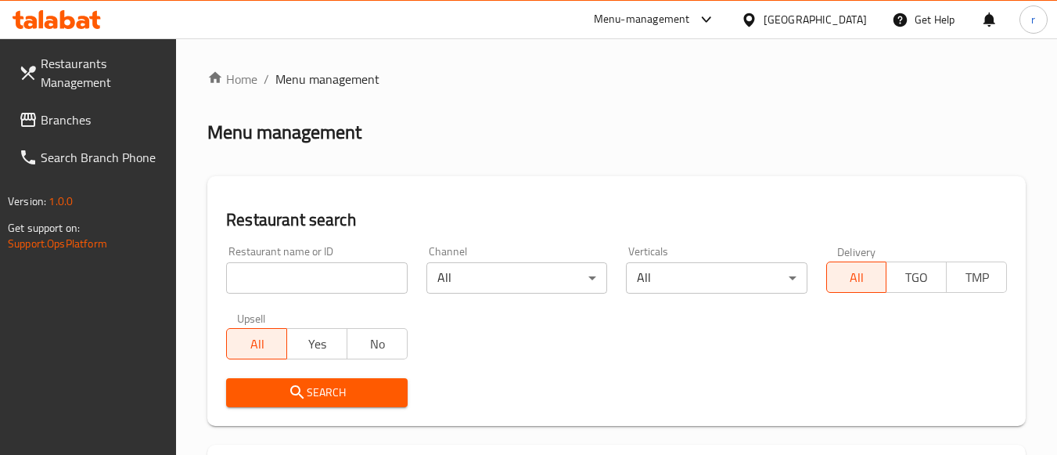
click at [321, 272] on div at bounding box center [528, 227] width 1057 height 455
click at [321, 272] on input "search" at bounding box center [316, 277] width 181 height 31
paste input "704997"
type input "704997"
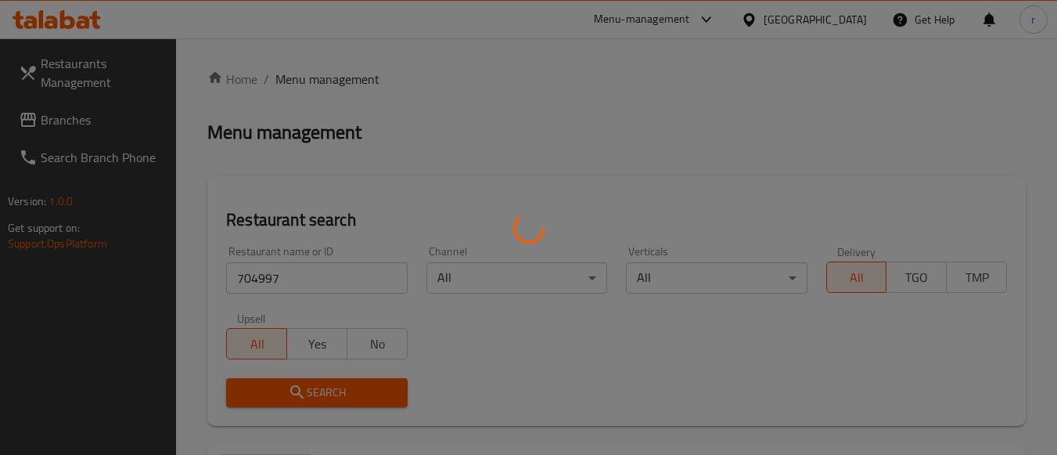
click at [297, 401] on div at bounding box center [528, 227] width 1057 height 455
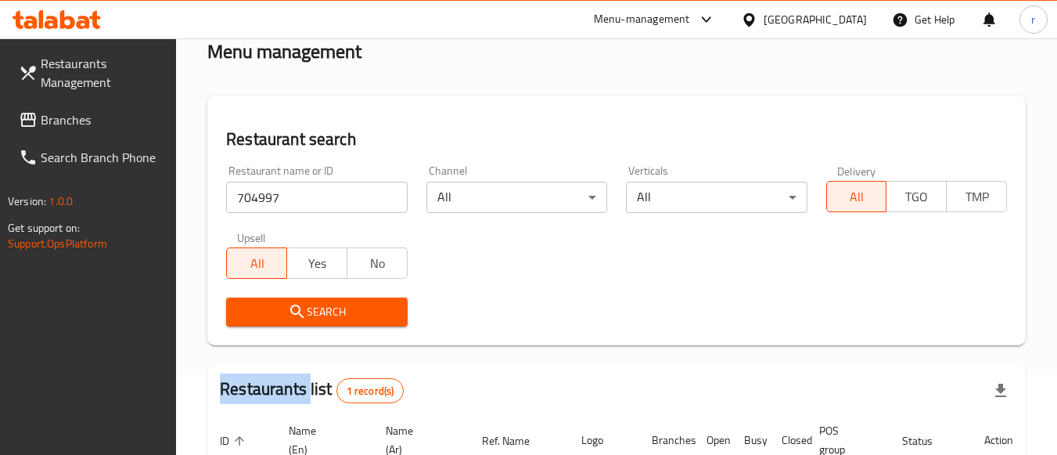
scroll to position [235, 0]
